Goal: Book appointment/travel/reservation

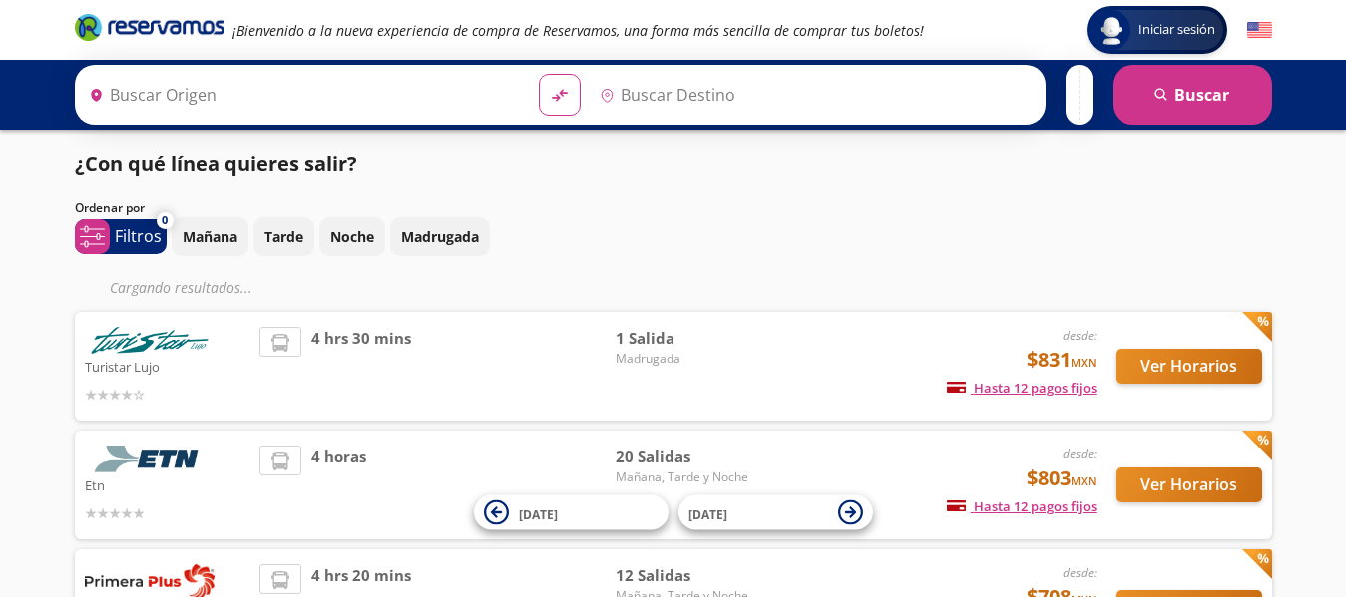
type input "[GEOGRAPHIC_DATA], [GEOGRAPHIC_DATA]"
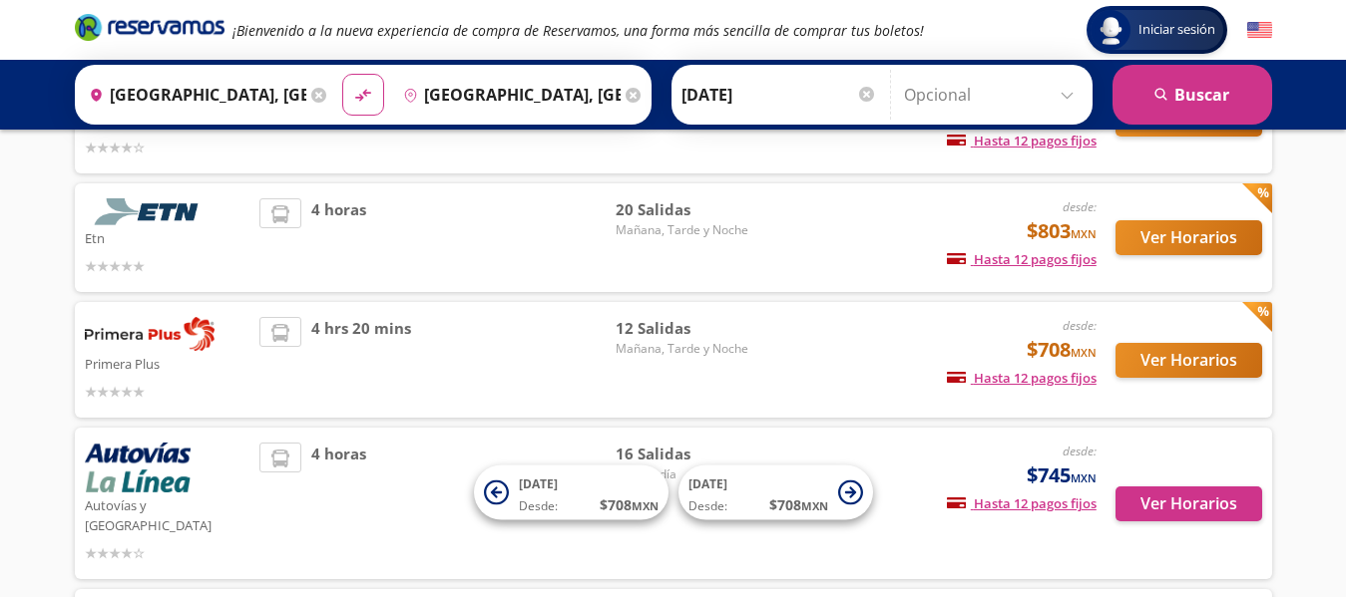
scroll to position [322, 0]
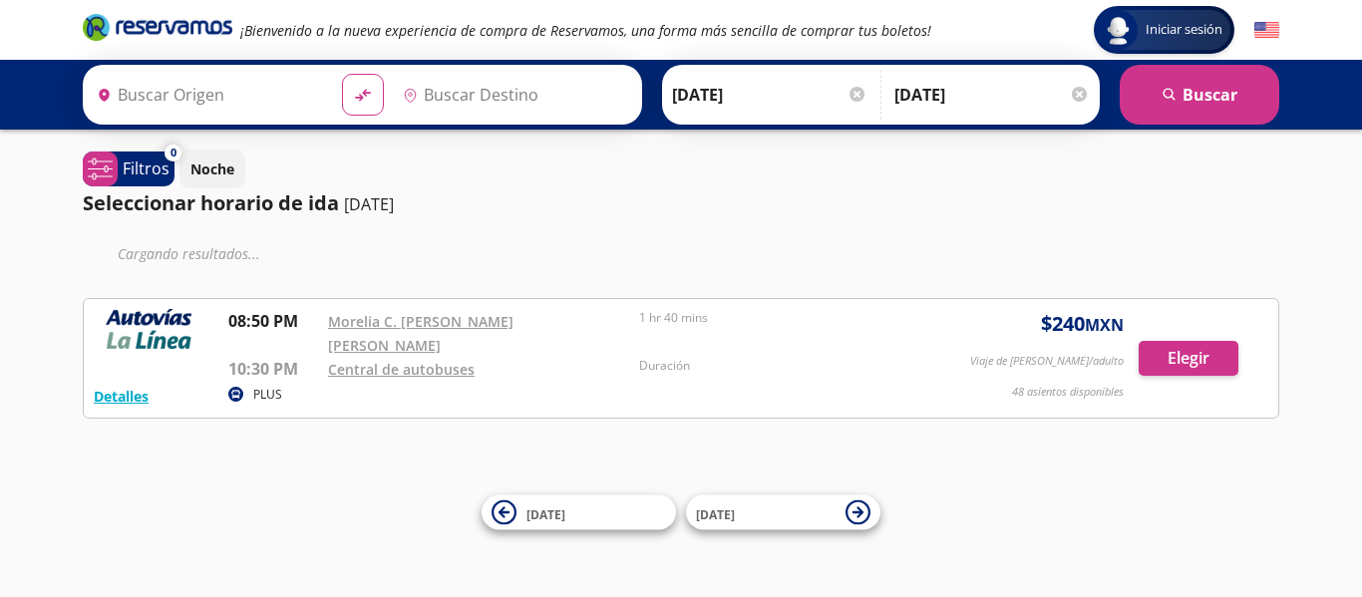
type input "[GEOGRAPHIC_DATA], [GEOGRAPHIC_DATA]"
type input "Zacapú, Michoacán"
